Goal: Transaction & Acquisition: Purchase product/service

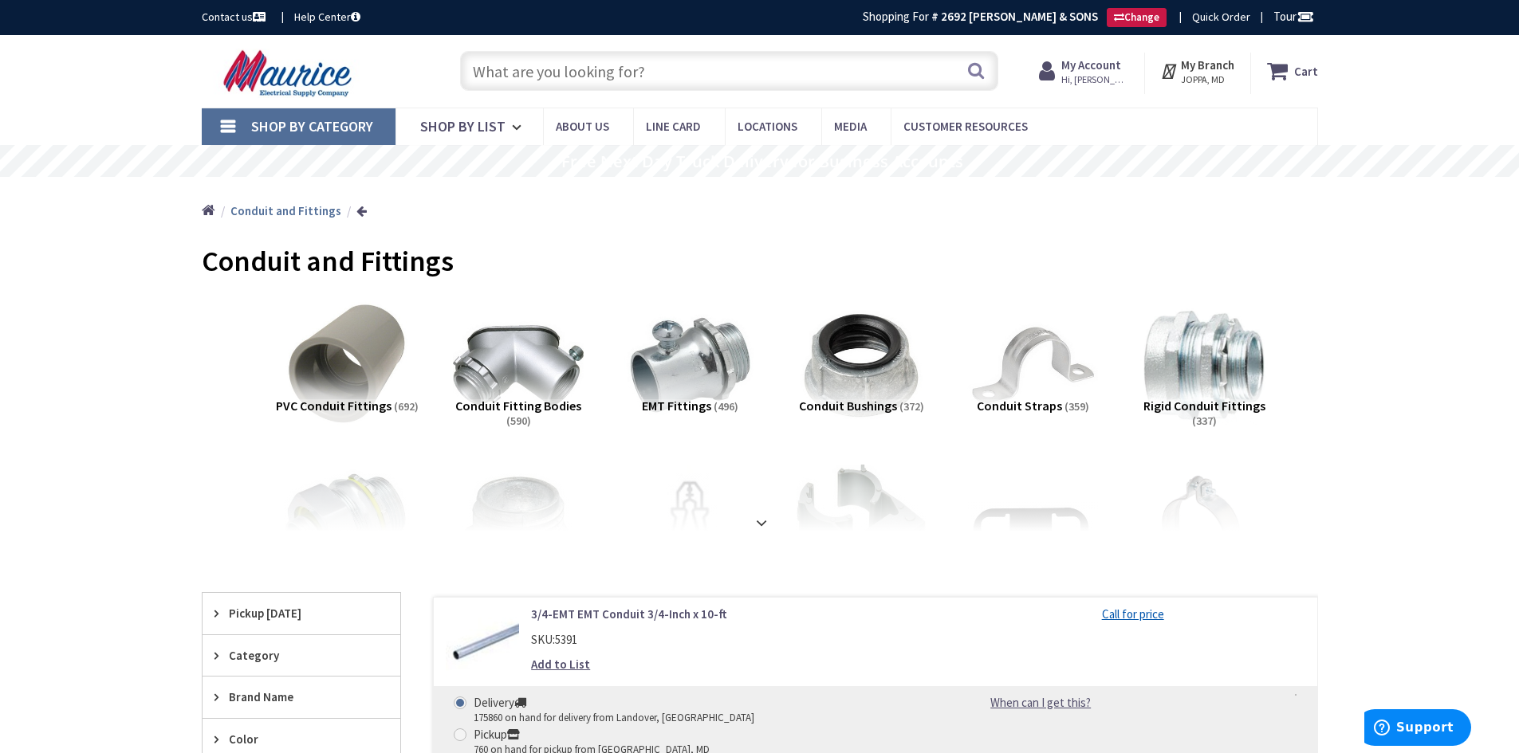
click at [785, 69] on input "text" at bounding box center [729, 71] width 538 height 40
type input "200A 600V FUSED"
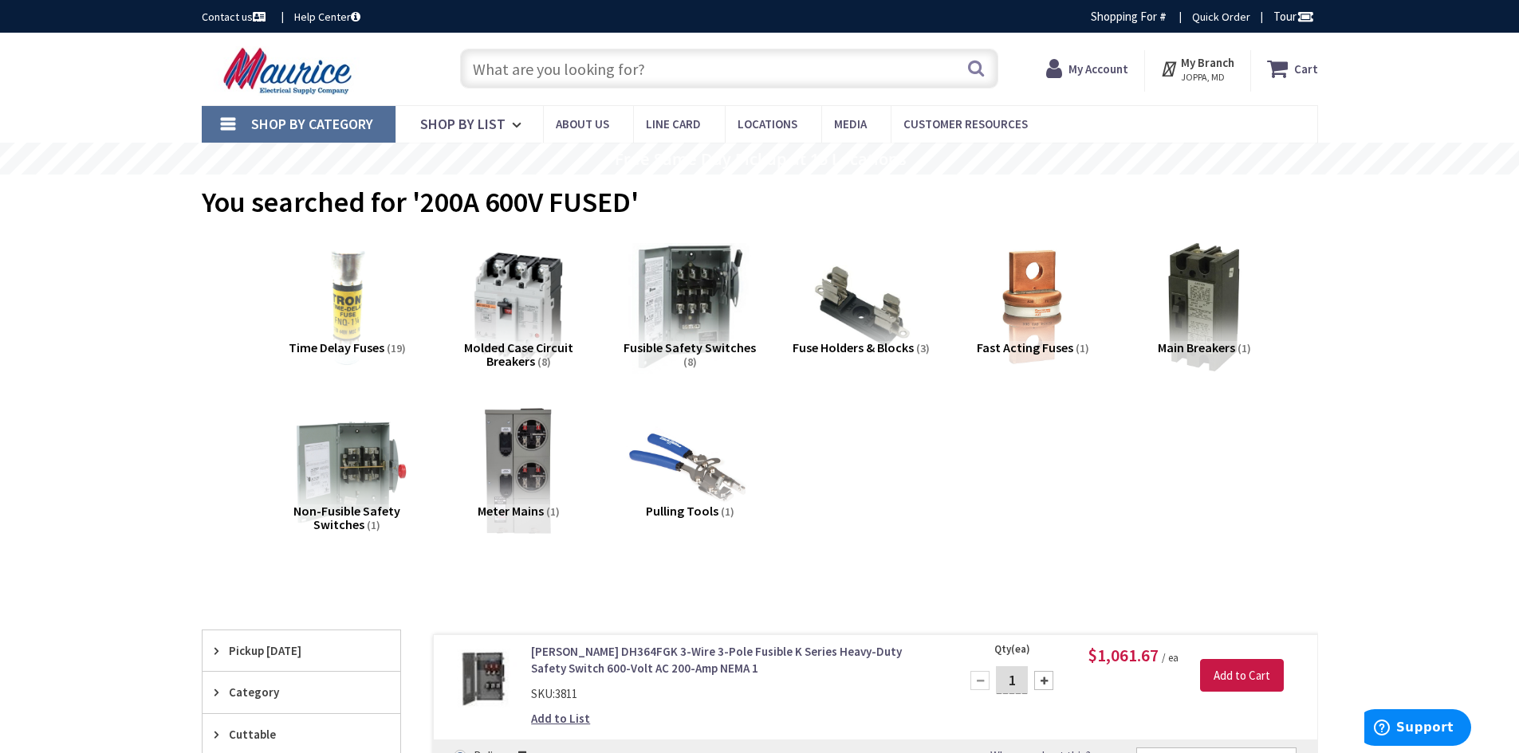
click at [706, 320] on img at bounding box center [689, 307] width 144 height 144
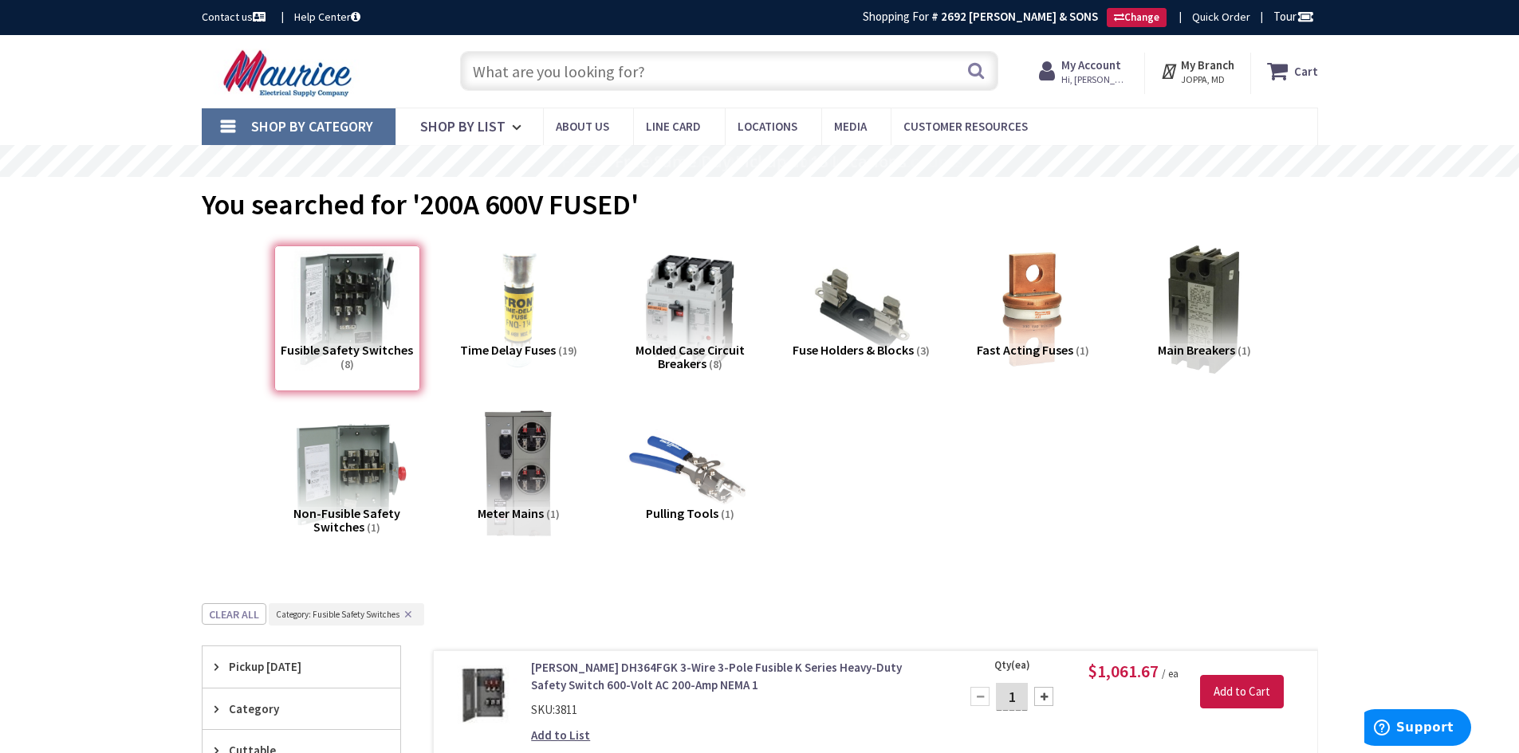
click at [698, 74] on input "text" at bounding box center [729, 71] width 538 height 40
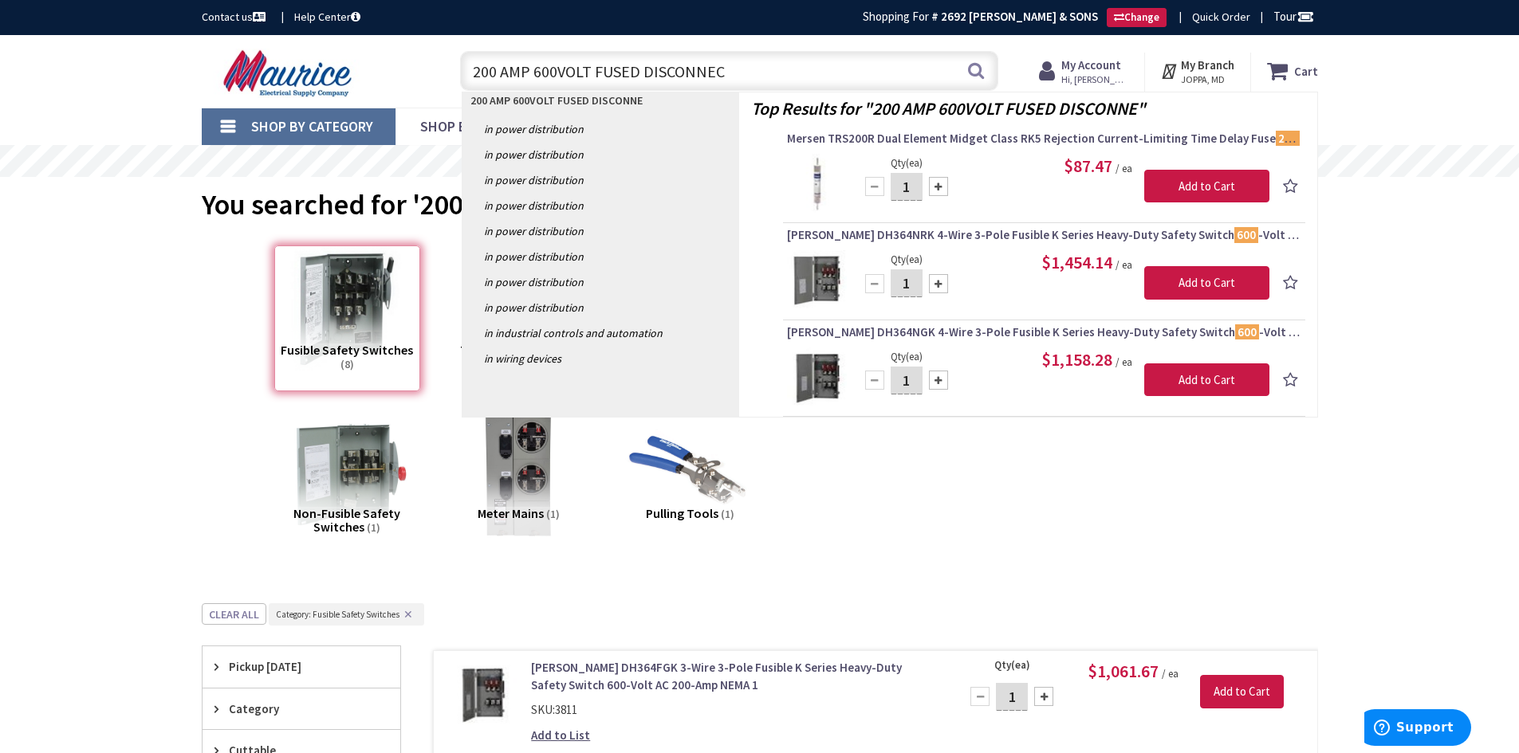
type input "200 AMP 600VOLT FUSED DISCONNECT"
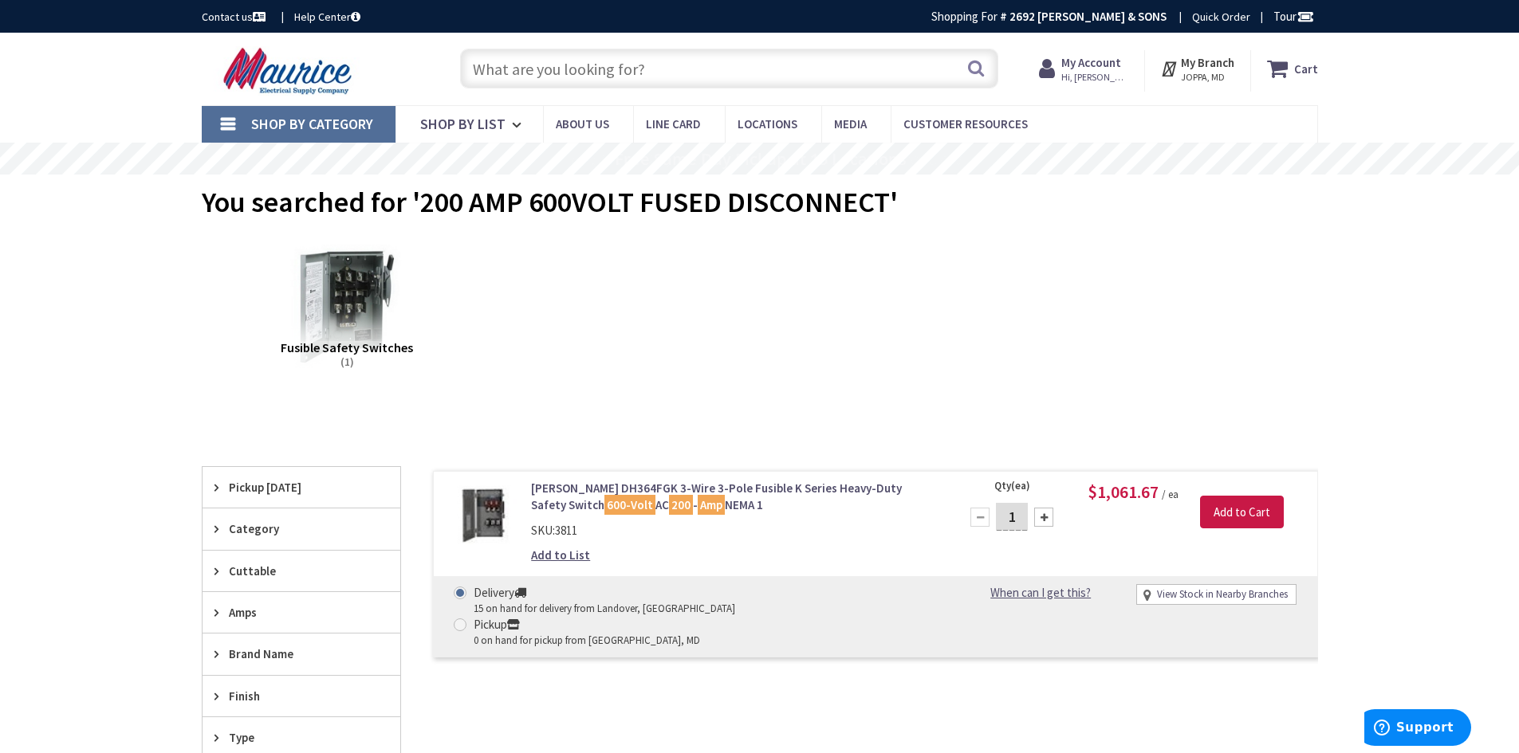
click at [691, 71] on input "text" at bounding box center [729, 69] width 538 height 40
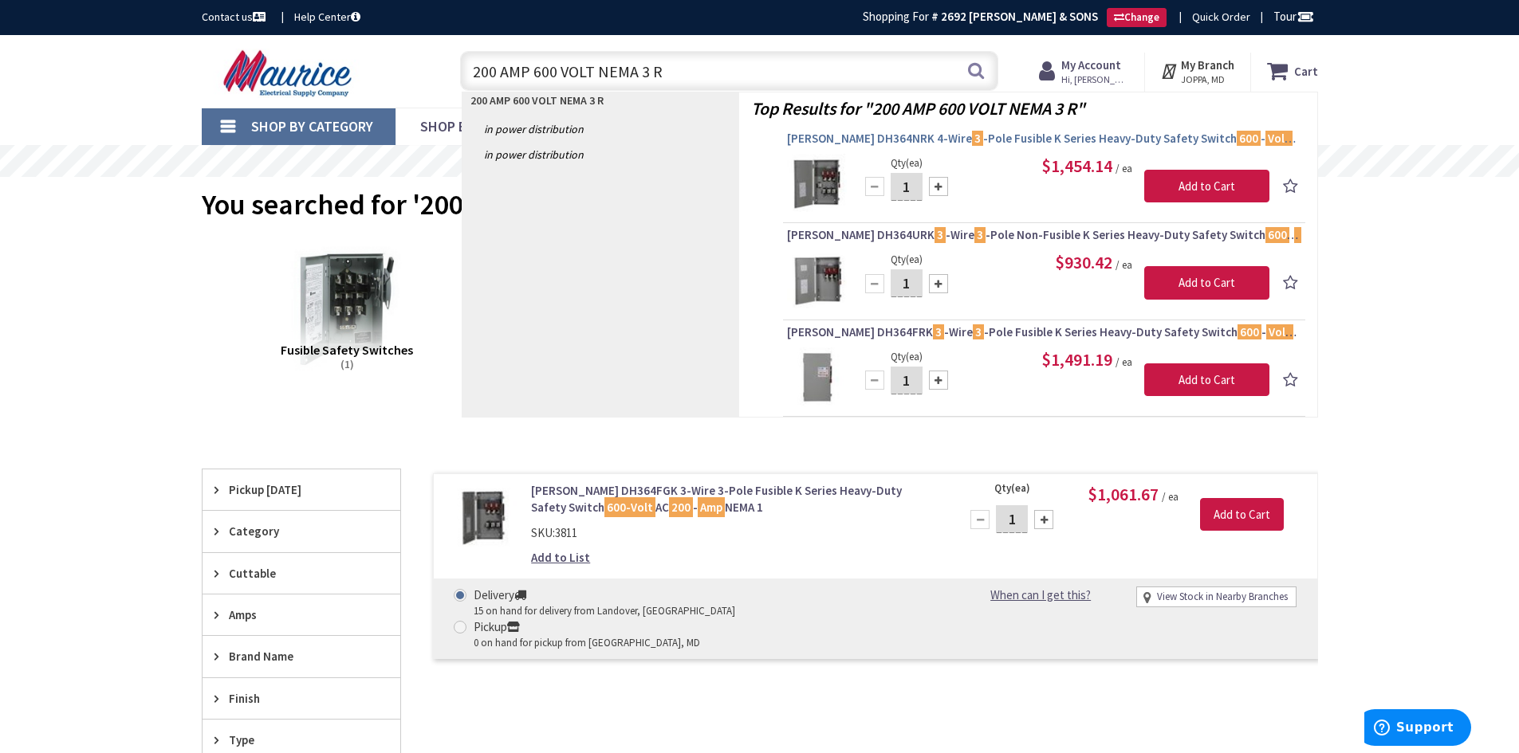
type input "200 AMP 600 VOLT NEMA 3 R"
click at [997, 132] on span "Eaton DH364NRK 4-Wire 3 -Pole Fusible K Series Heavy-Duty Safety Switch 600 - V…" at bounding box center [1044, 139] width 514 height 16
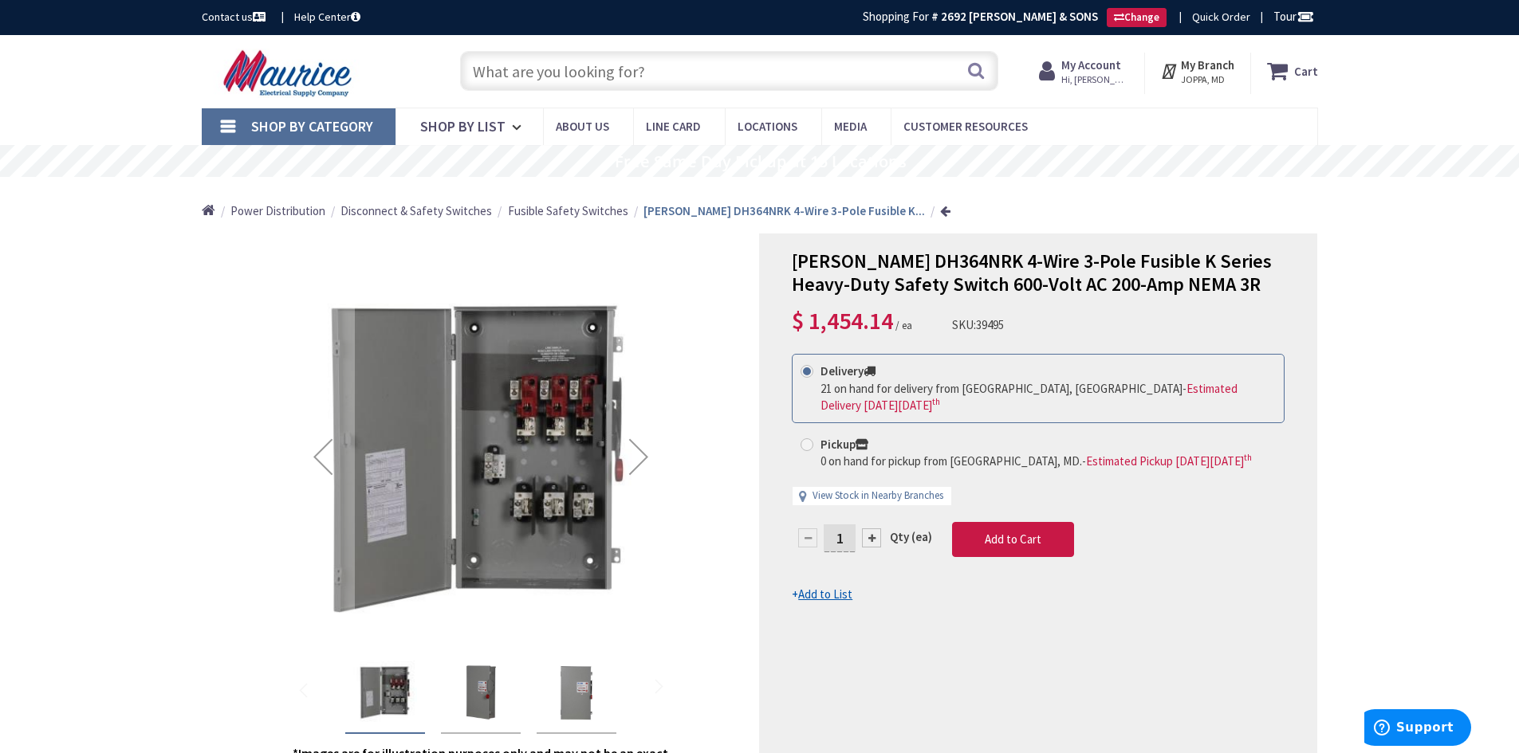
click at [841, 77] on input "text" at bounding box center [729, 71] width 538 height 40
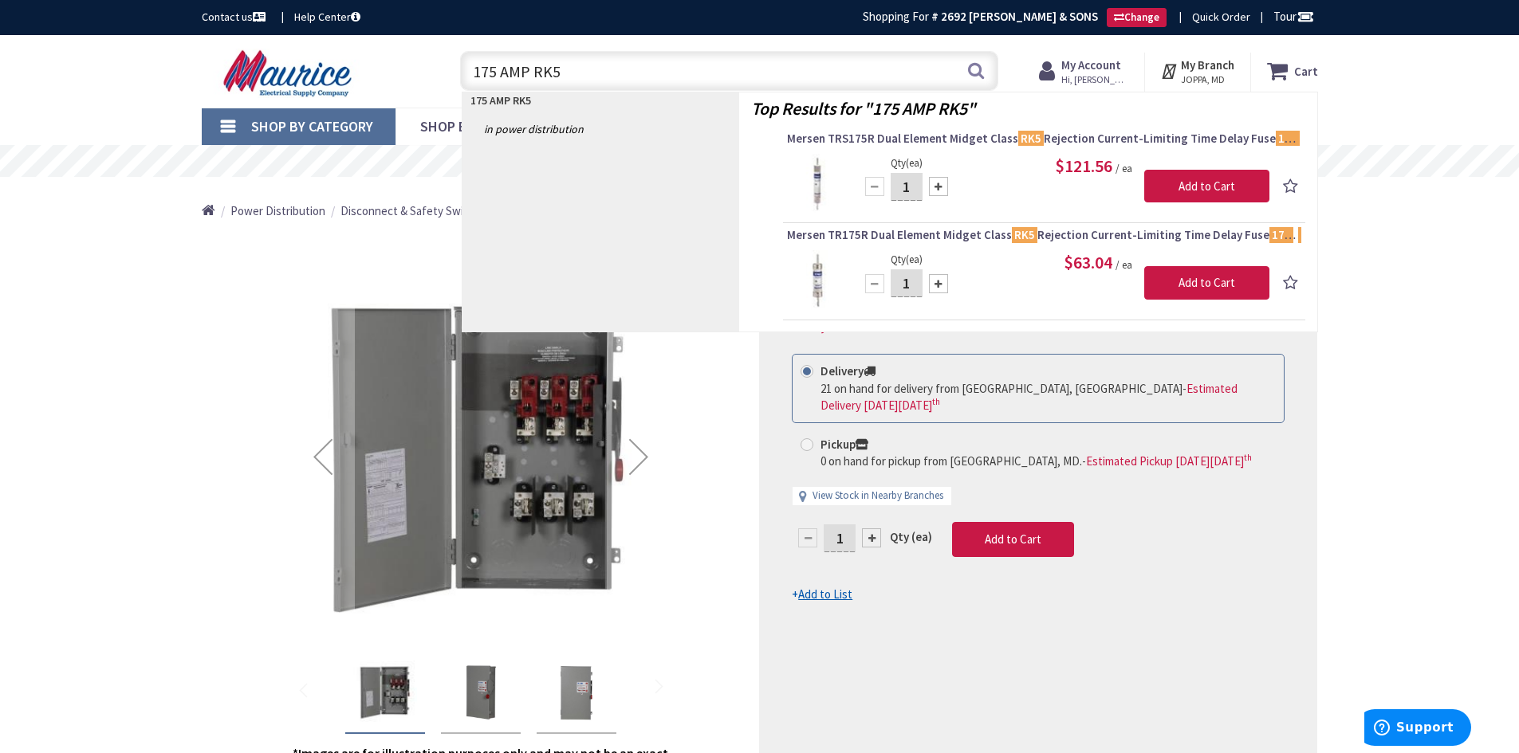
click at [587, 73] on input "175 AMP RK5" at bounding box center [729, 71] width 538 height 40
drag, startPoint x: 587, startPoint y: 73, endPoint x: 423, endPoint y: 70, distance: 164.3
click at [423, 70] on div "Toggle Nav 175 AMP RK5 175 AMP RK5 Search Cart My Cart Close" at bounding box center [760, 71] width 1140 height 53
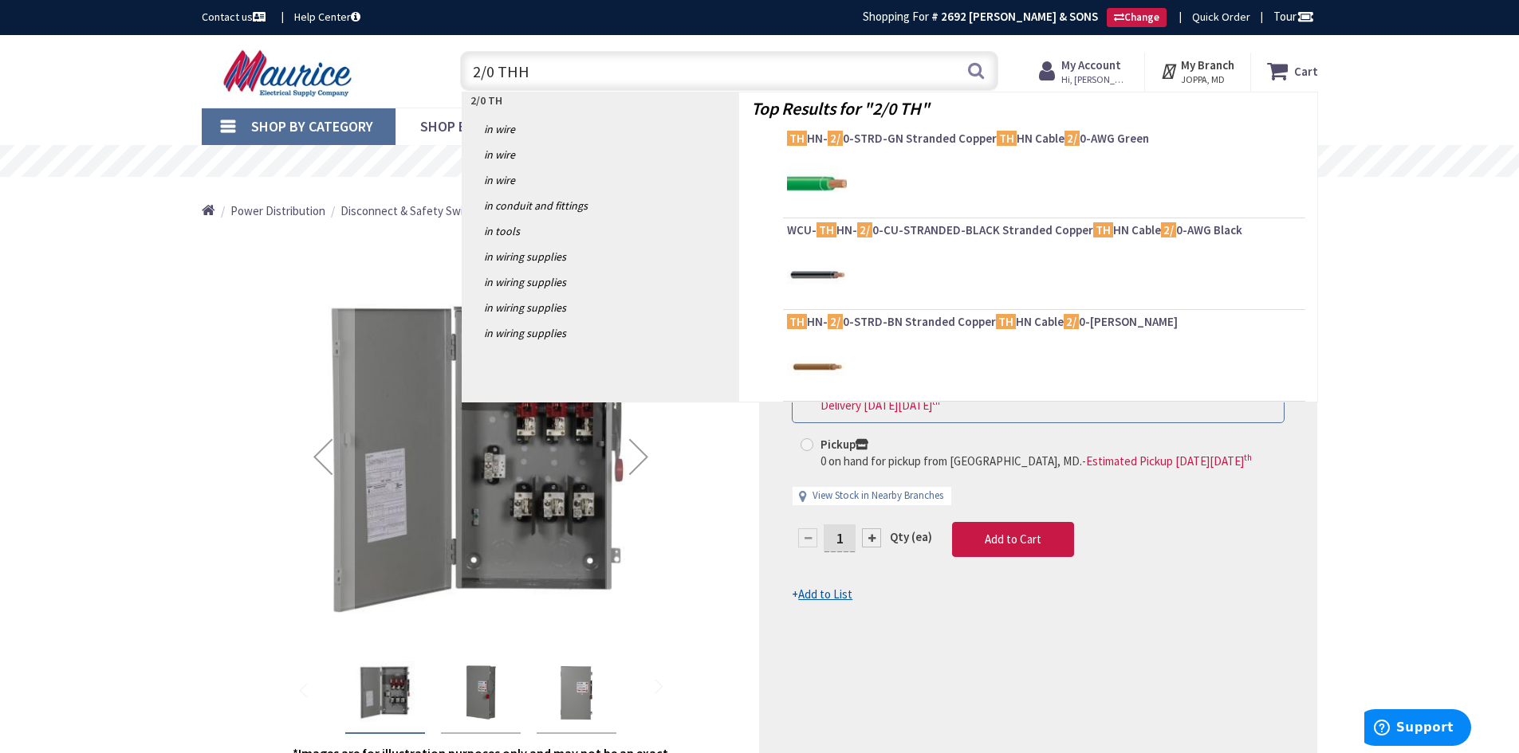
type input "2/0 THHN"
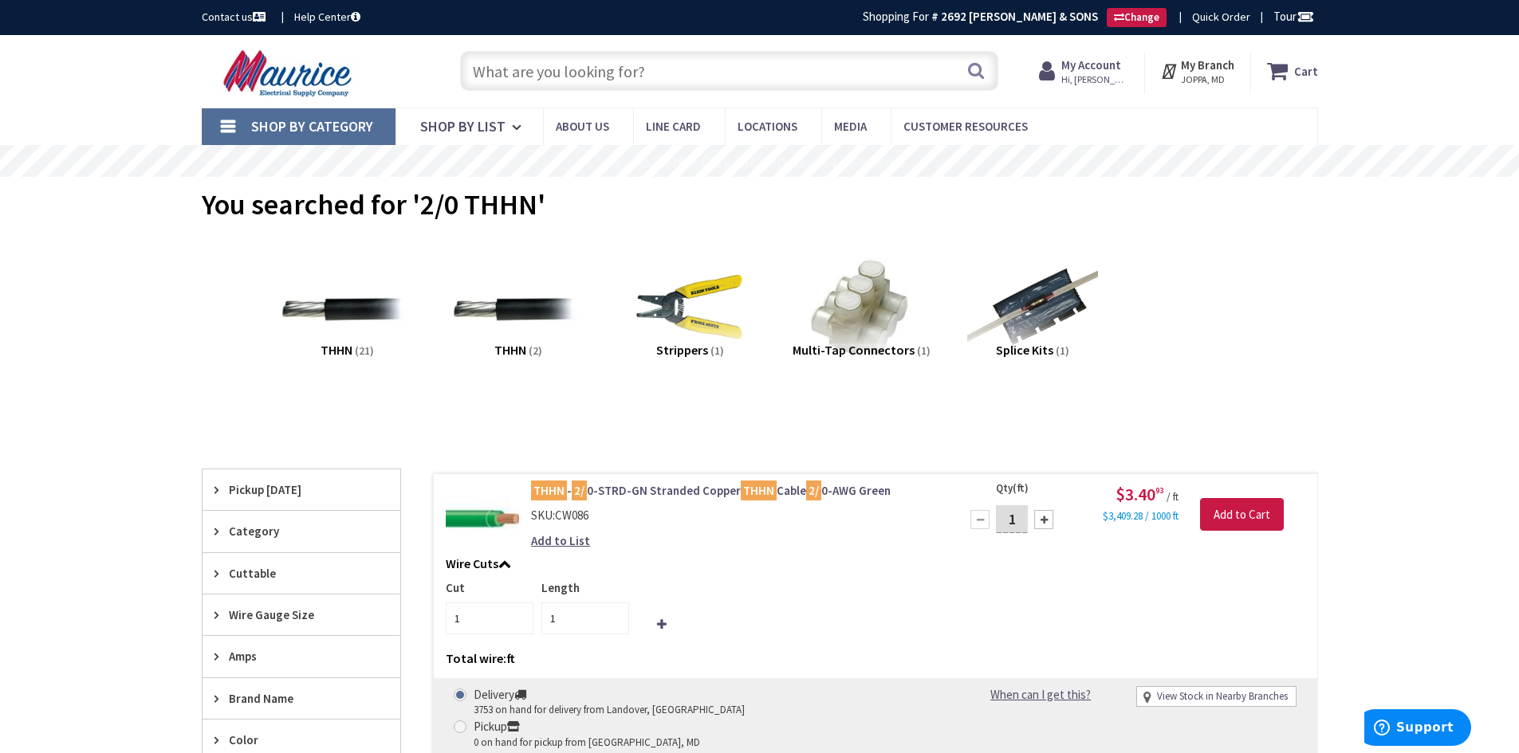
click at [544, 77] on input "text" at bounding box center [729, 71] width 538 height 40
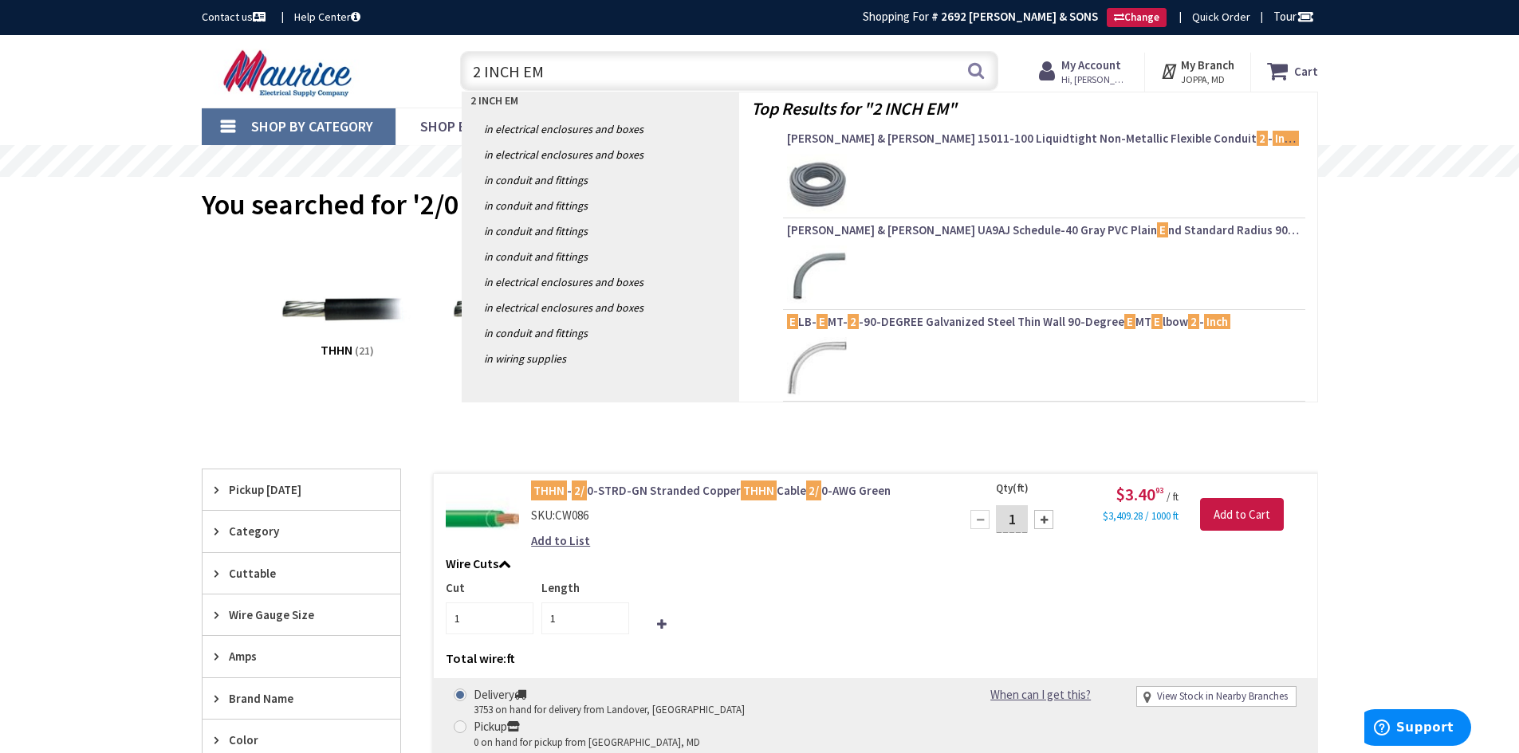
type input "2 INCH EMT"
